Goal: Information Seeking & Learning: Learn about a topic

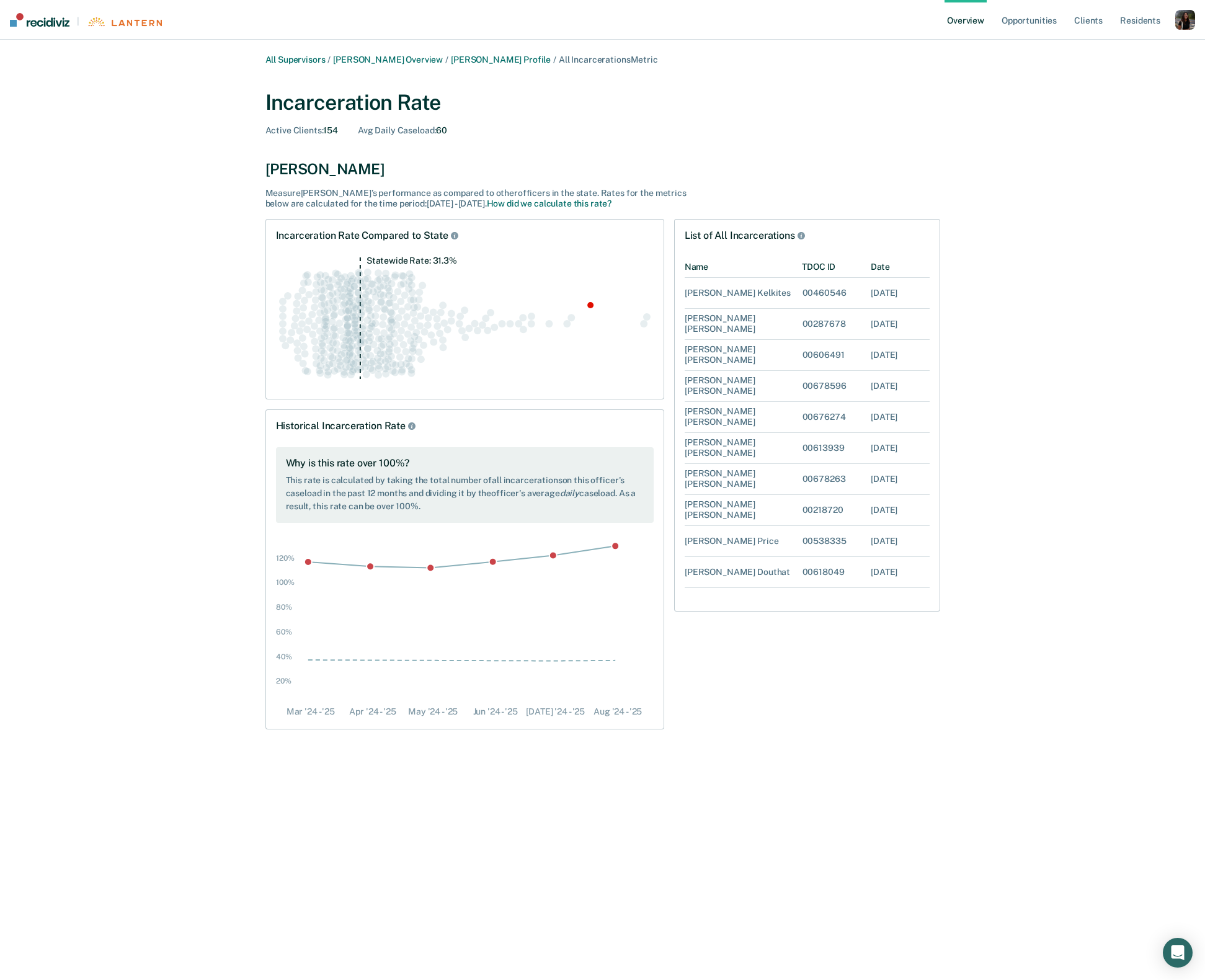
scroll to position [335, 235]
click at [823, 524] on div "00218720" at bounding box center [836, 510] width 69 height 30
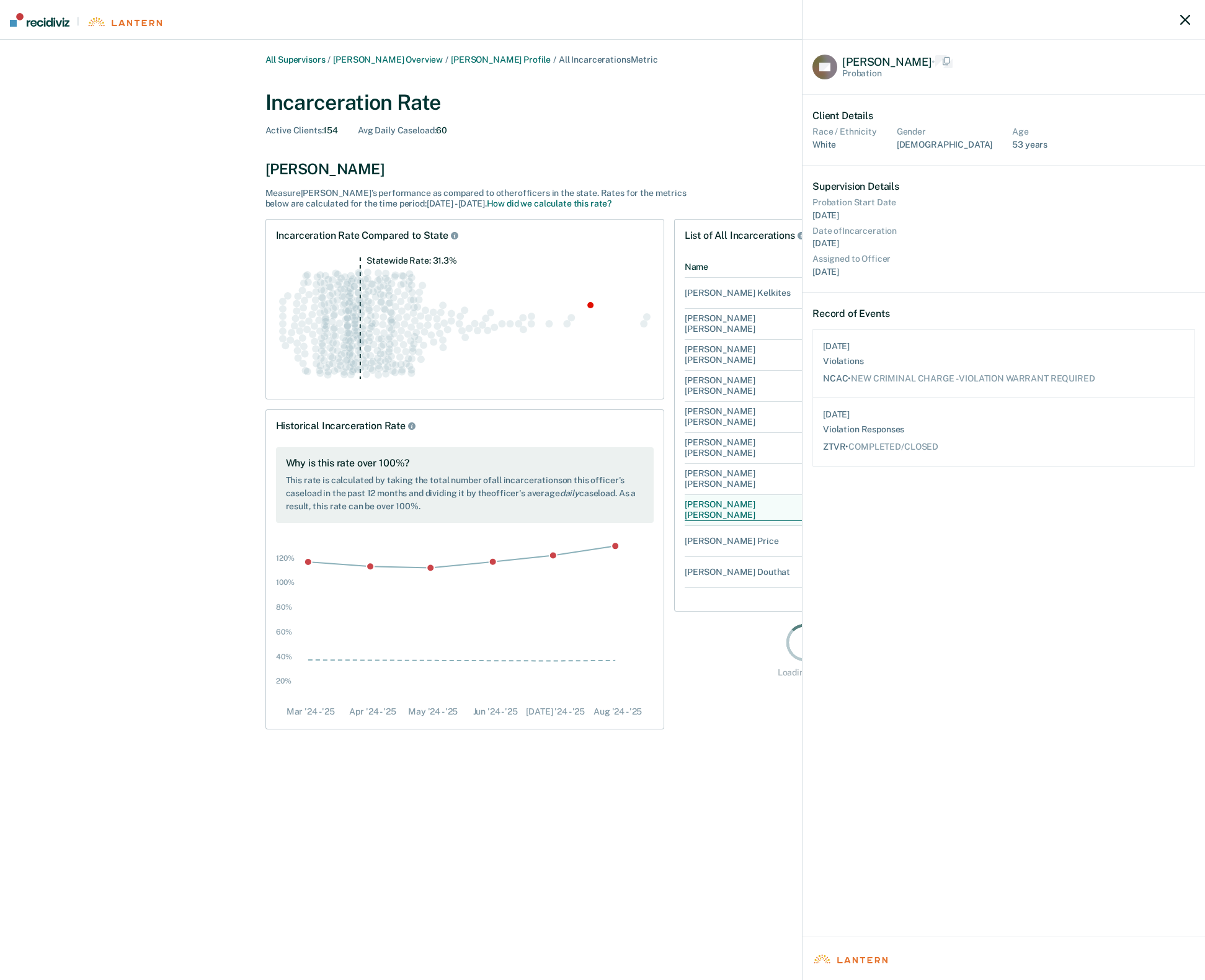
scroll to position [127, 372]
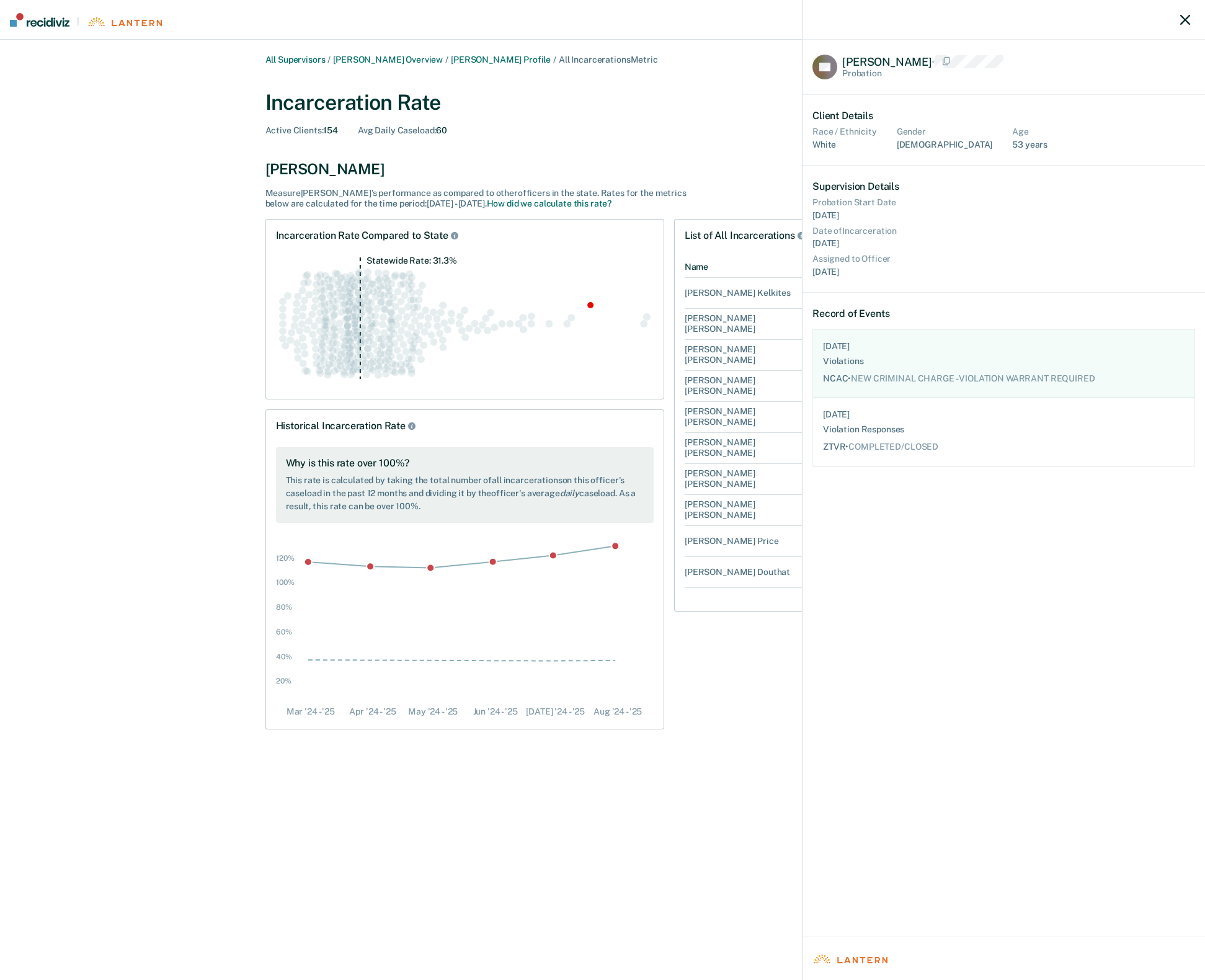
click at [936, 377] on span "NEW CRIMINAL CHARGE - VIOLATION WARRANT REQUIRED" at bounding box center [973, 379] width 244 height 10
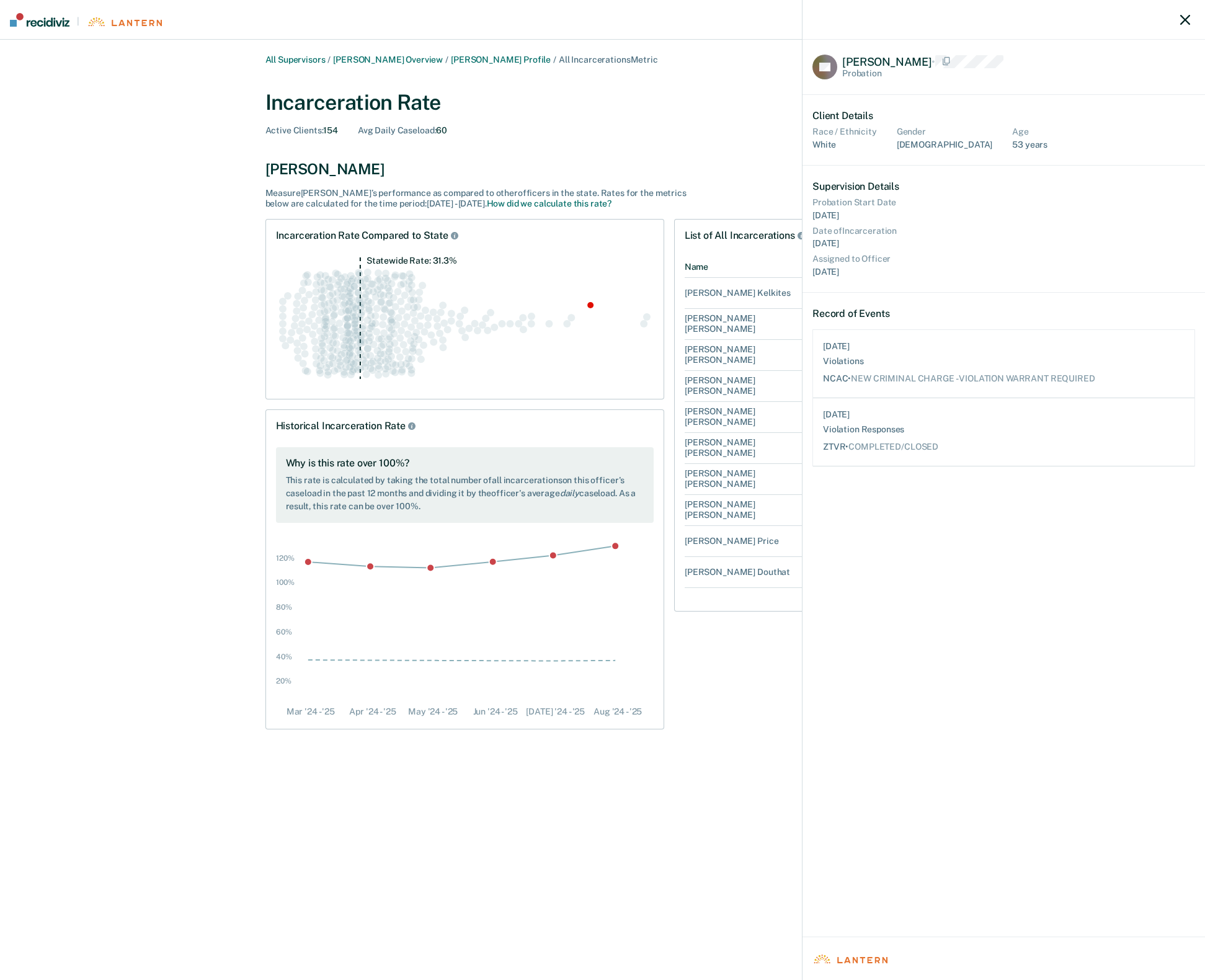
click at [1186, 21] on icon "button" at bounding box center [1185, 20] width 10 height 10
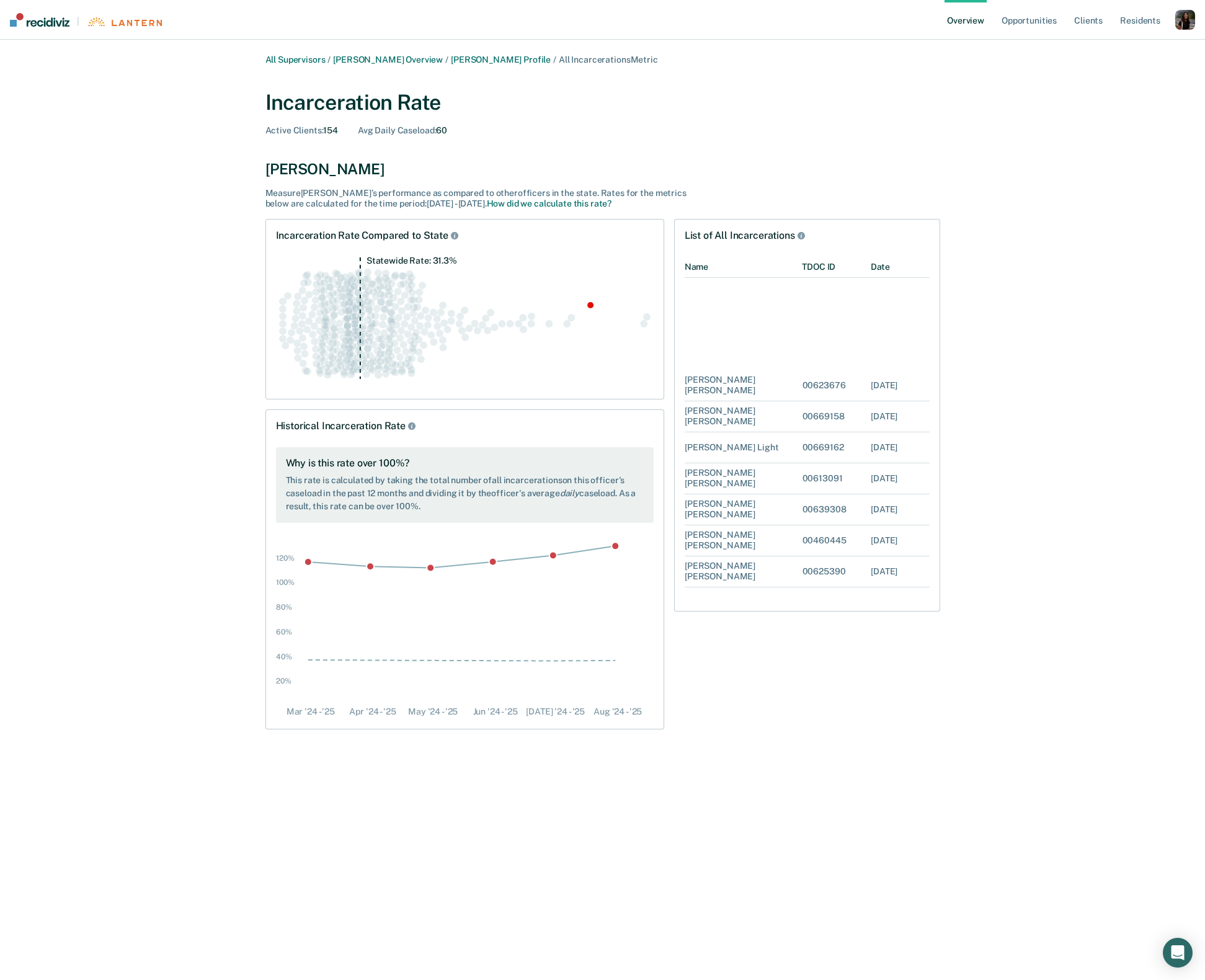
scroll to position [1982, 0]
